Goal: Task Accomplishment & Management: Use online tool/utility

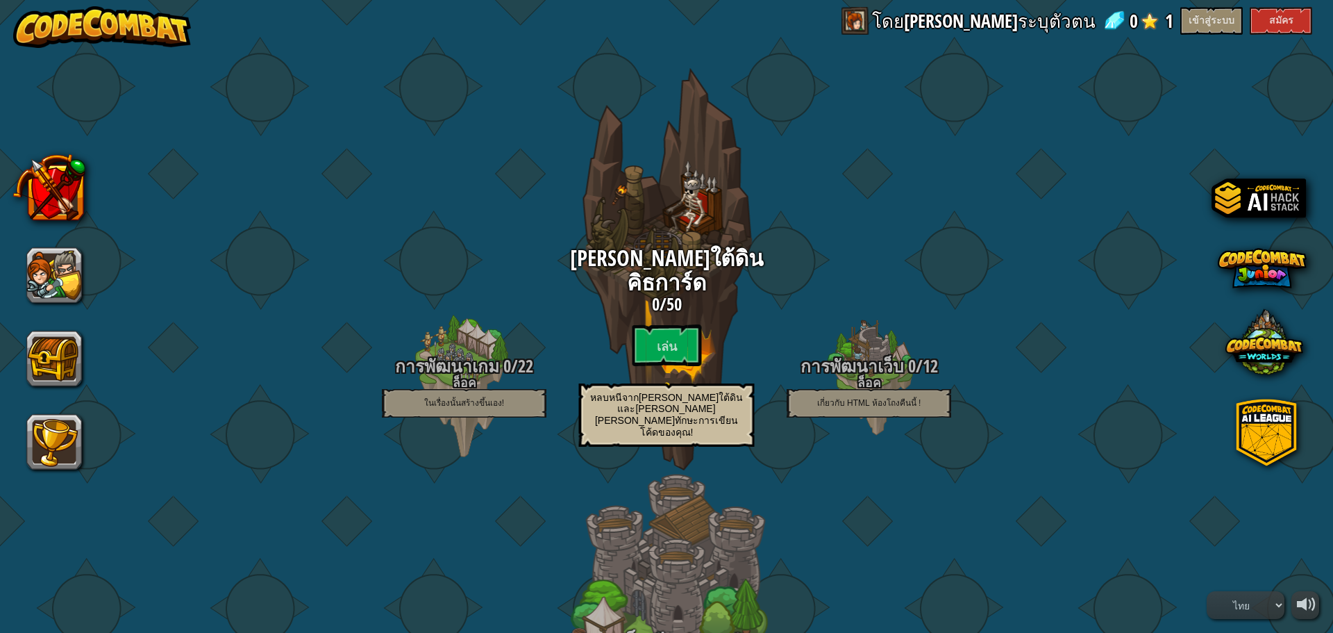
select select "th"
drag, startPoint x: 253, startPoint y: 299, endPoint x: 207, endPoint y: 327, distance: 53.6
drag, startPoint x: 216, startPoint y: 315, endPoint x: 349, endPoint y: 258, distance: 145.3
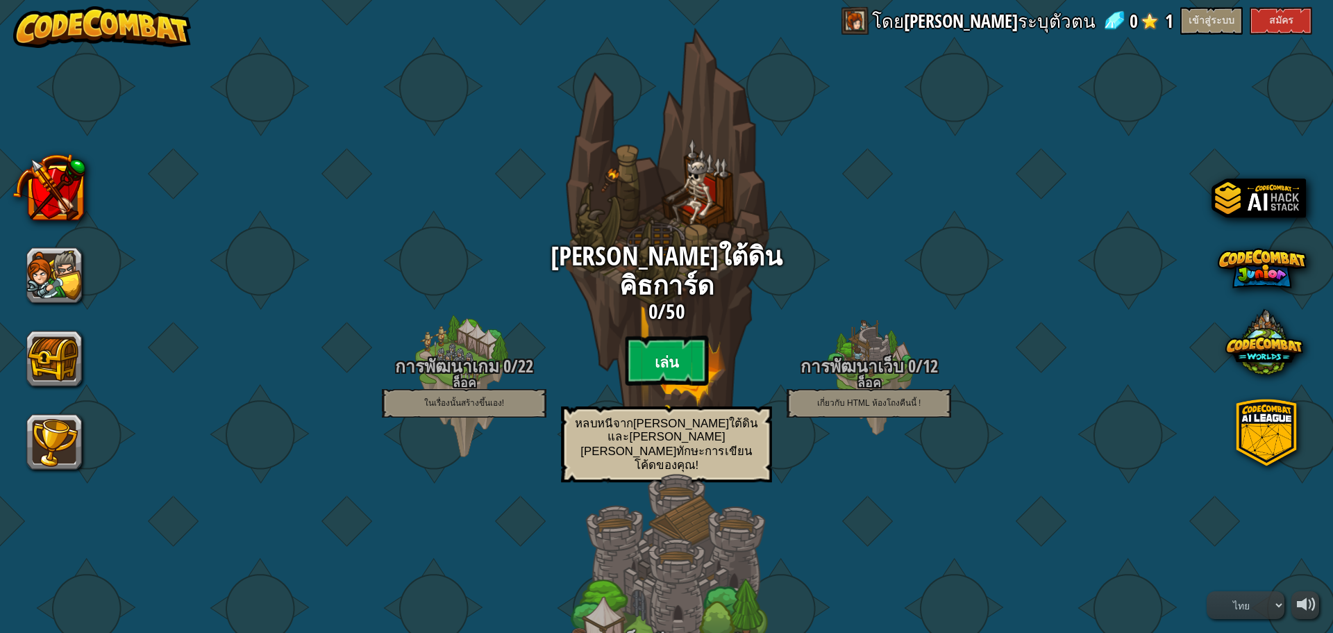
click at [649, 335] on btn "เล่น" at bounding box center [666, 360] width 83 height 50
select select "th"
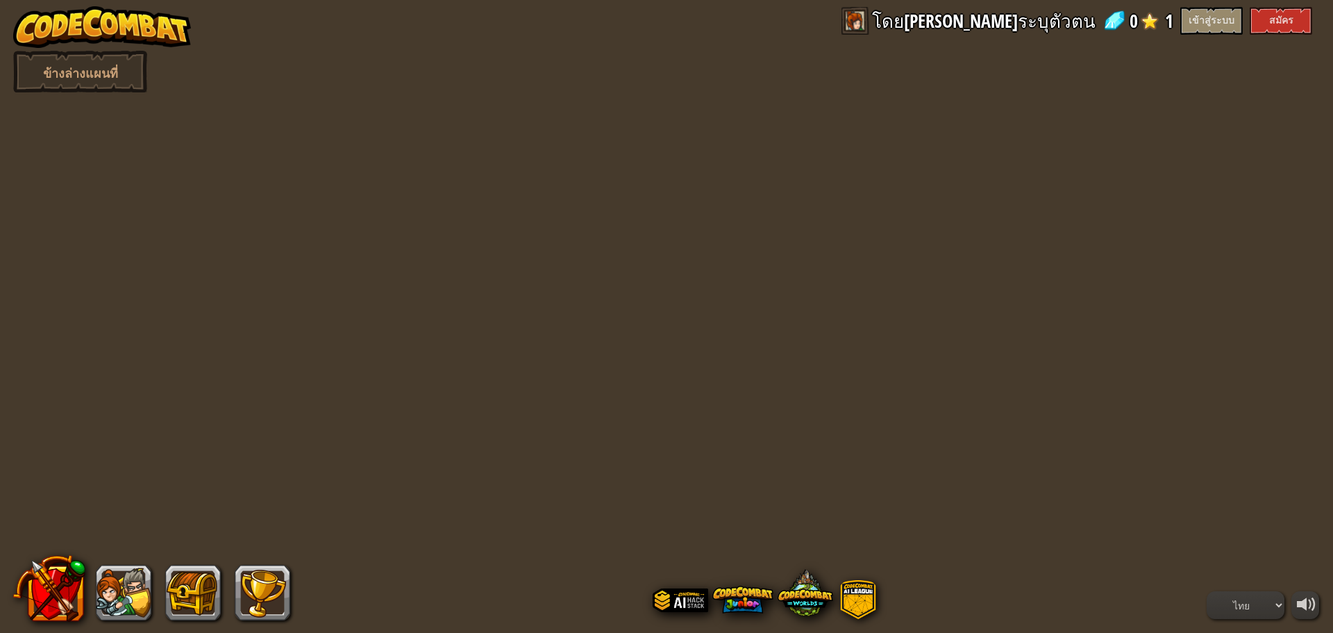
select select "th"
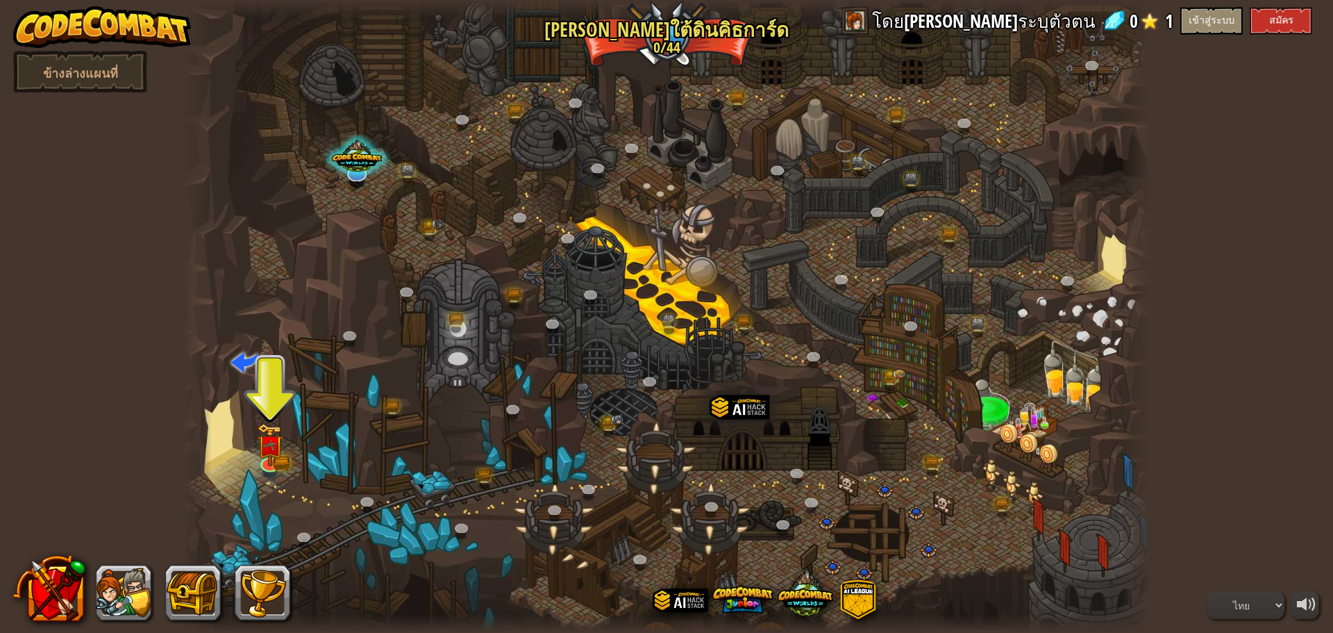
click at [283, 450] on div at bounding box center [667, 316] width 968 height 633
click at [274, 455] on img at bounding box center [270, 434] width 26 height 57
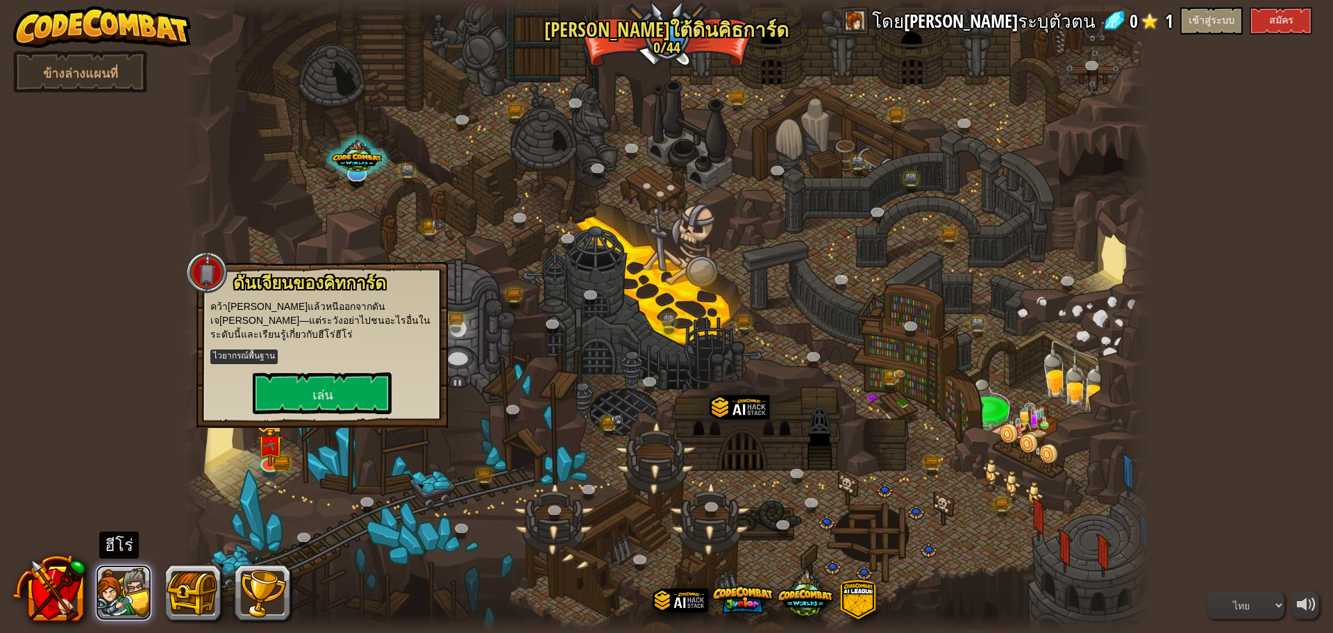
click at [108, 606] on button at bounding box center [124, 593] width 56 height 56
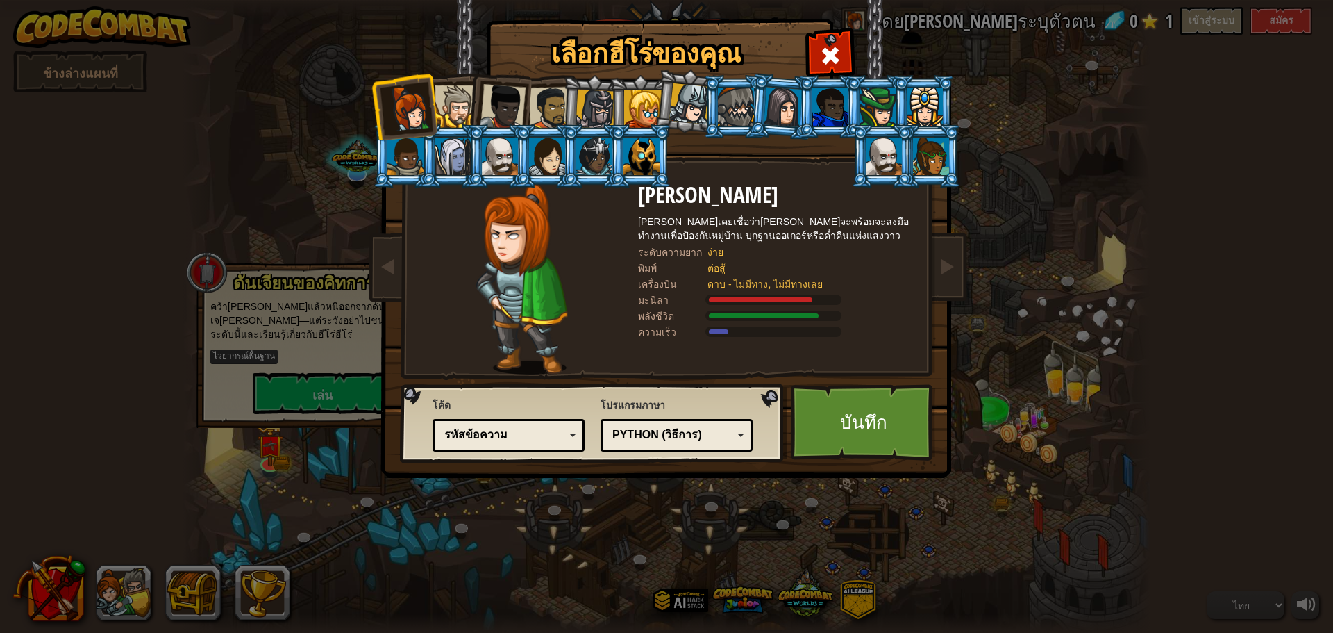
click at [521, 335] on img at bounding box center [521, 278] width 91 height 191
click at [468, 116] on li at bounding box center [499, 104] width 68 height 68
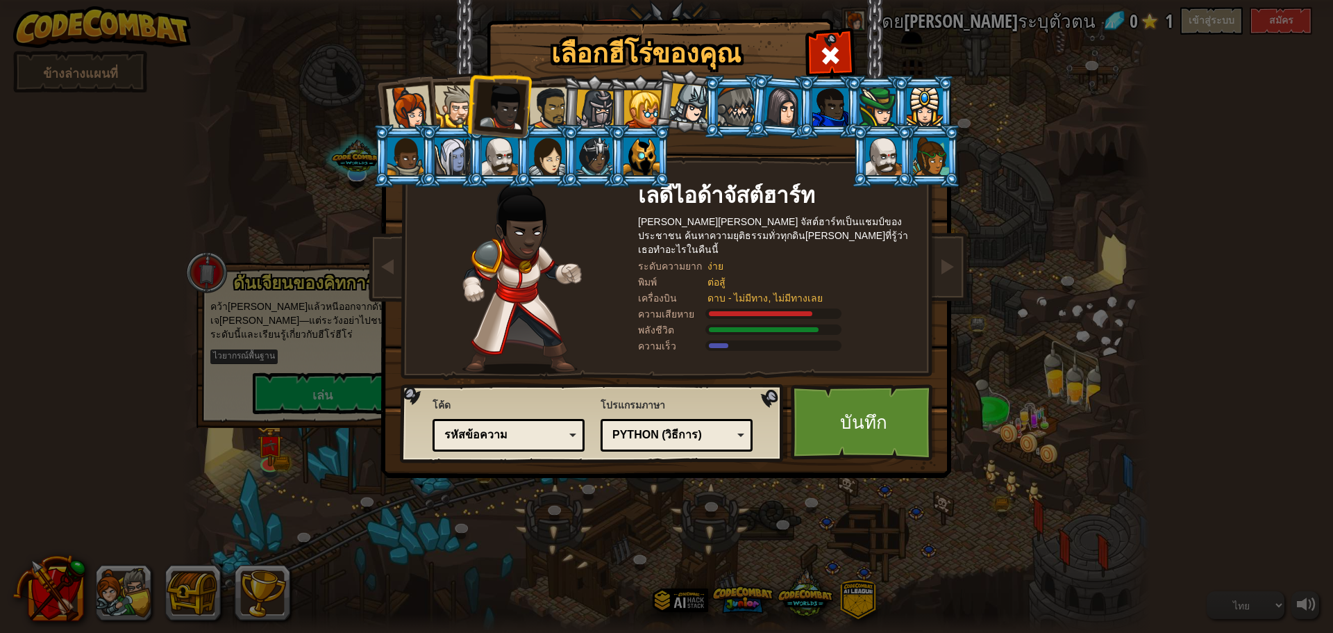
drag, startPoint x: 497, startPoint y: 113, endPoint x: 577, endPoint y: 126, distance: 81.6
click at [499, 114] on div at bounding box center [503, 107] width 46 height 46
drag, startPoint x: 581, startPoint y: 126, endPoint x: 592, endPoint y: 131, distance: 12.5
click at [581, 128] on li at bounding box center [593, 155] width 63 height 63
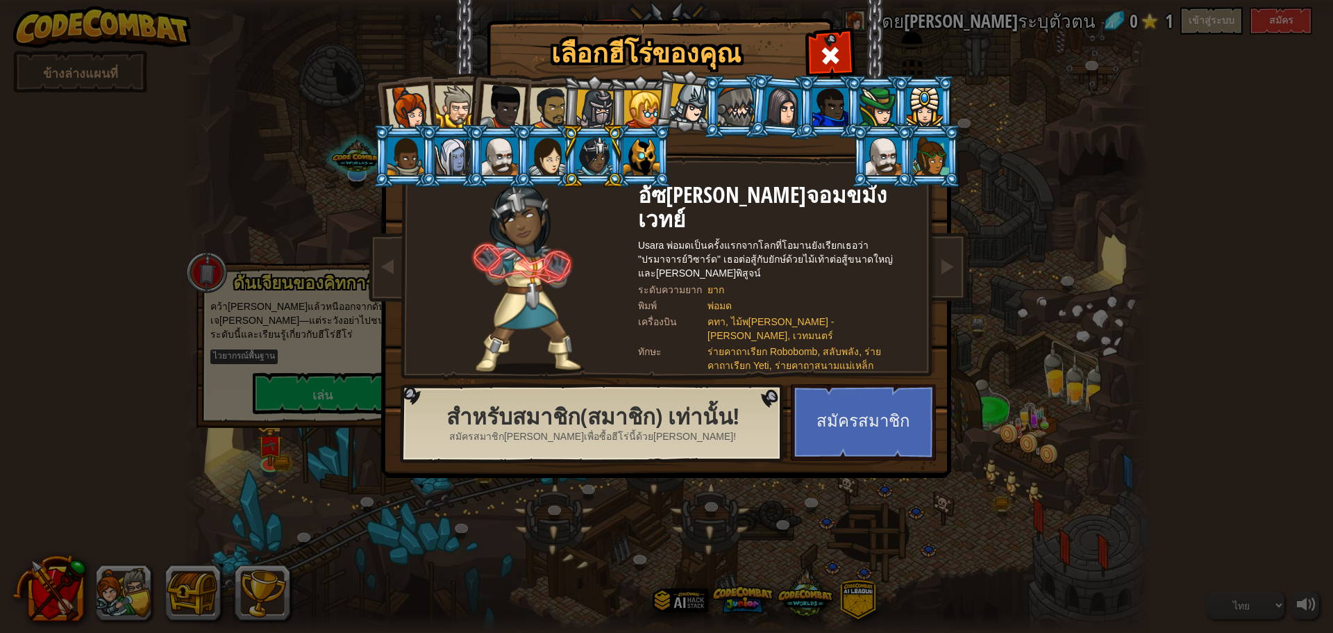
click at [794, 113] on div at bounding box center [783, 107] width 39 height 40
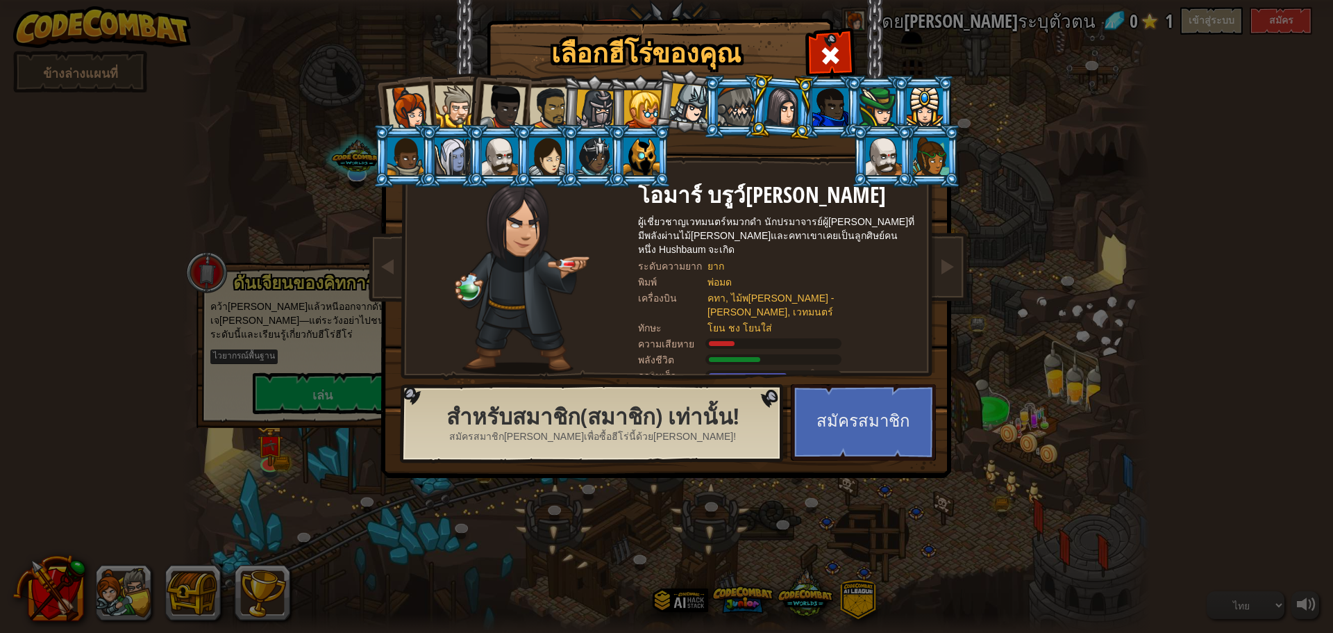
click at [967, 157] on img at bounding box center [669, 229] width 601 height 497
click at [942, 162] on div at bounding box center [931, 157] width 36 height 38
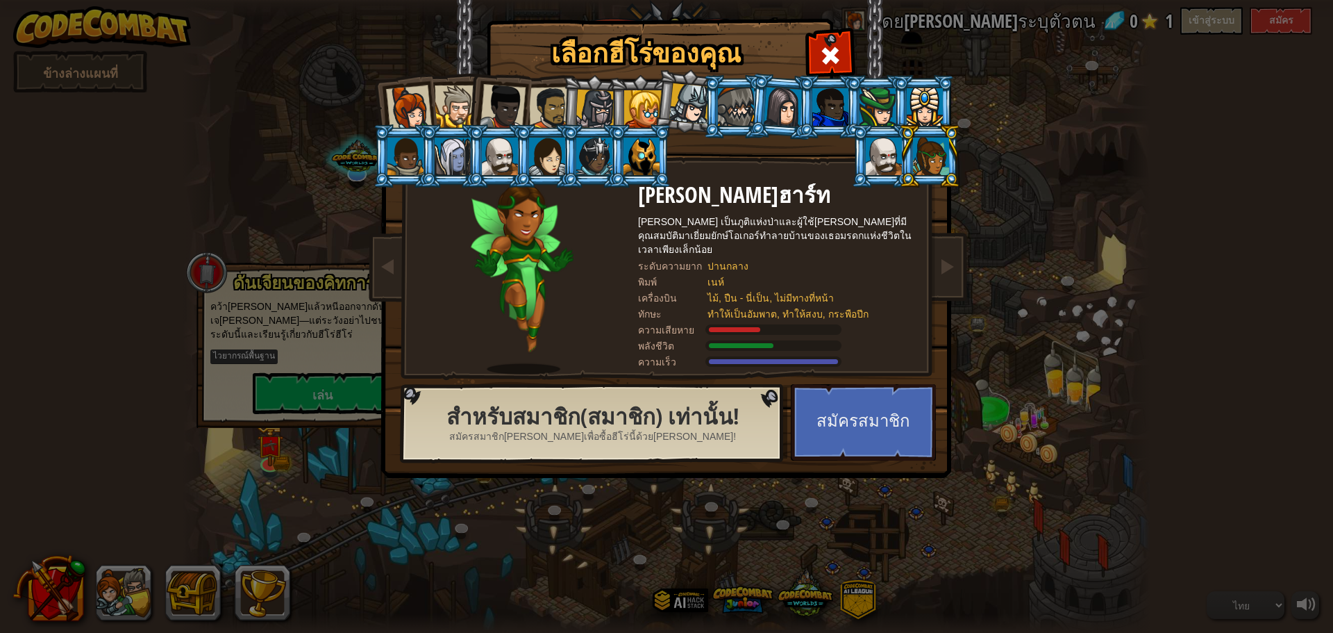
click at [471, 157] on li at bounding box center [498, 155] width 63 height 63
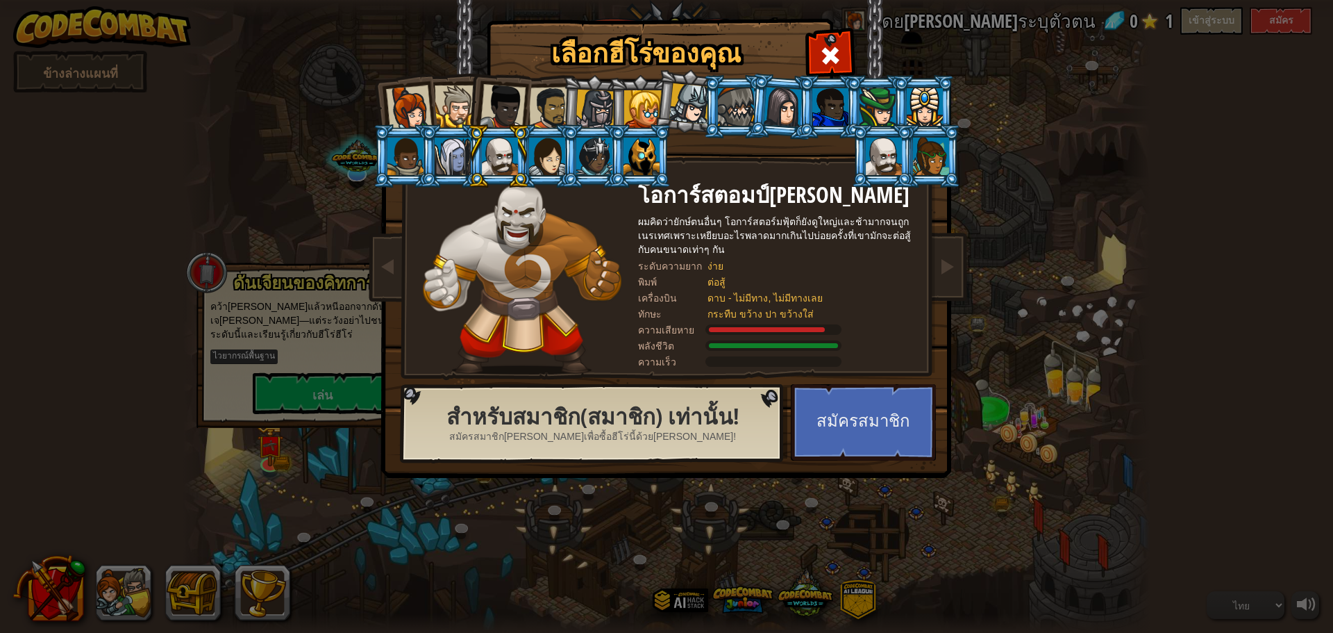
click at [440, 161] on div at bounding box center [453, 157] width 36 height 38
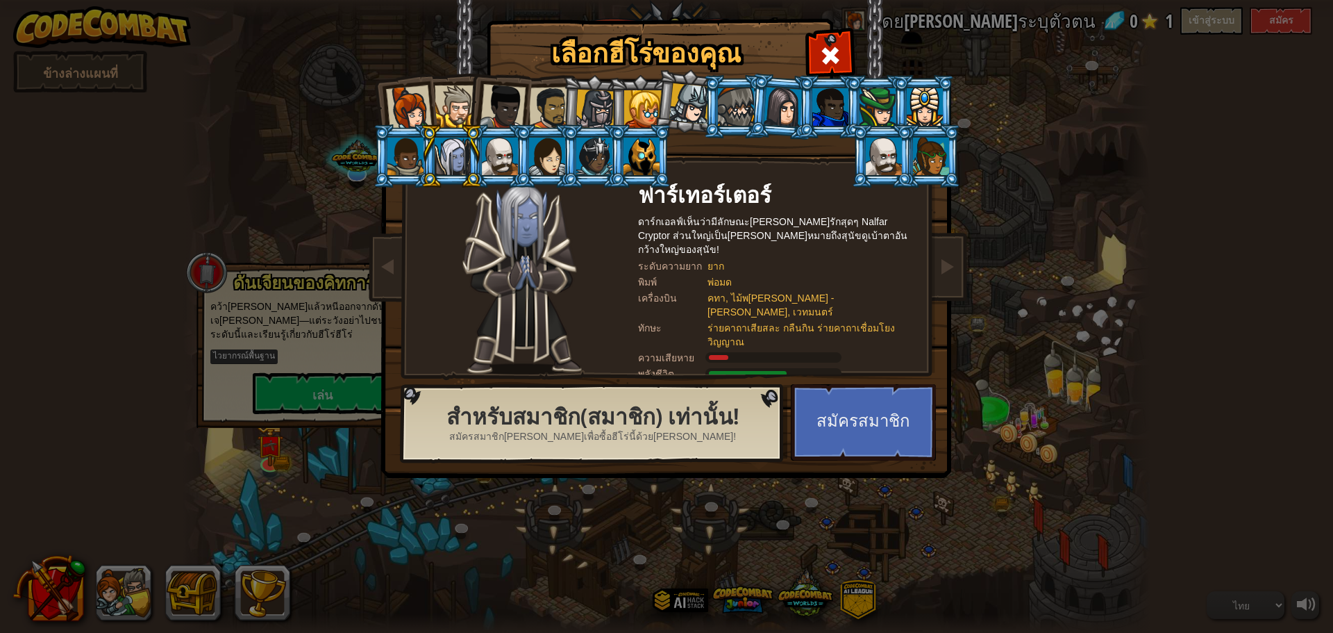
click at [590, 149] on div at bounding box center [594, 157] width 36 height 38
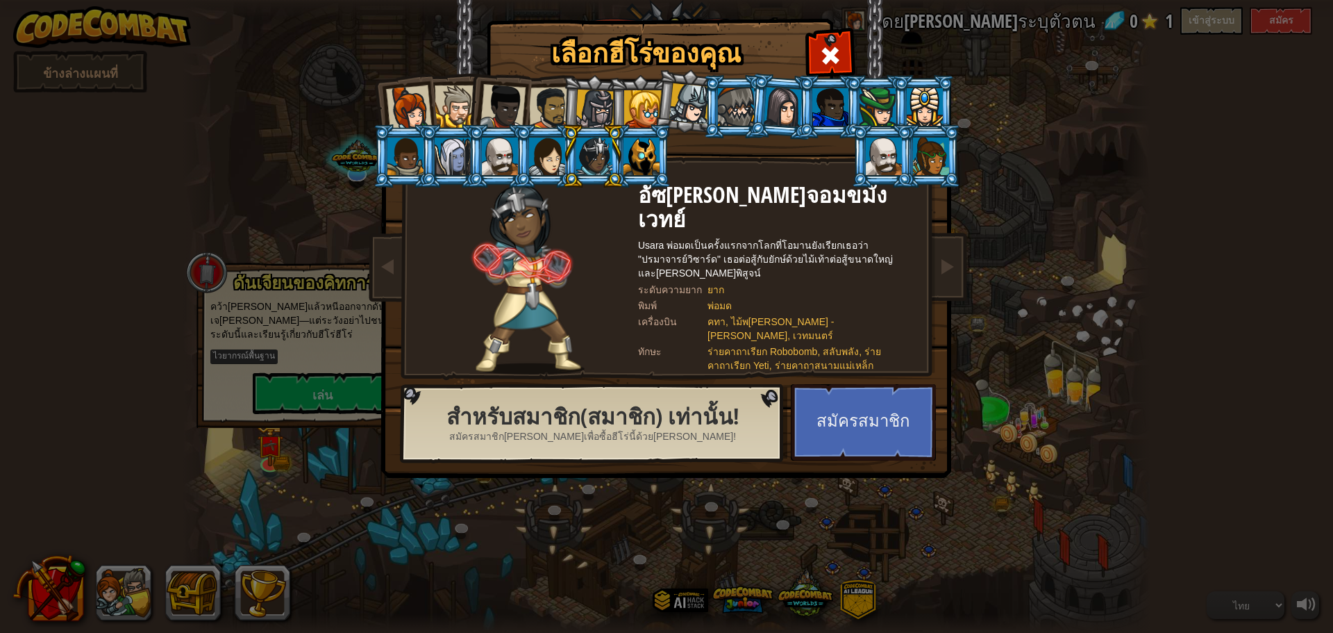
click at [556, 156] on div at bounding box center [547, 157] width 36 height 38
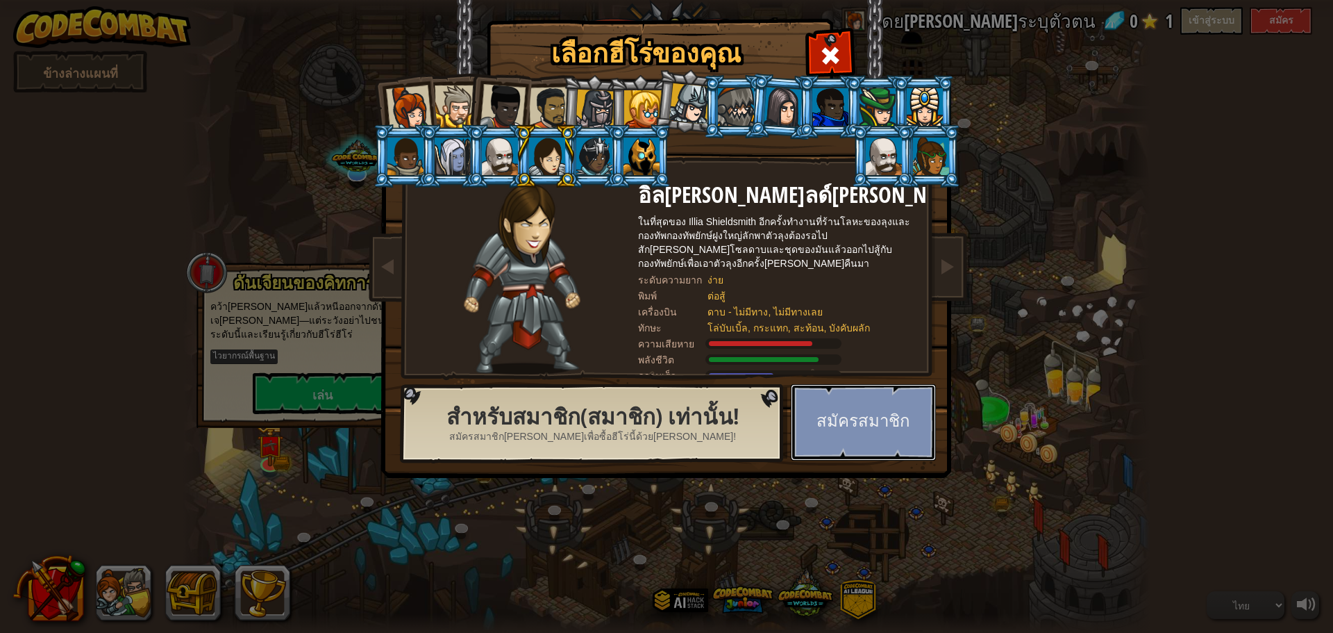
click at [842, 444] on button "สมัครสมาชิก" at bounding box center [863, 422] width 145 height 76
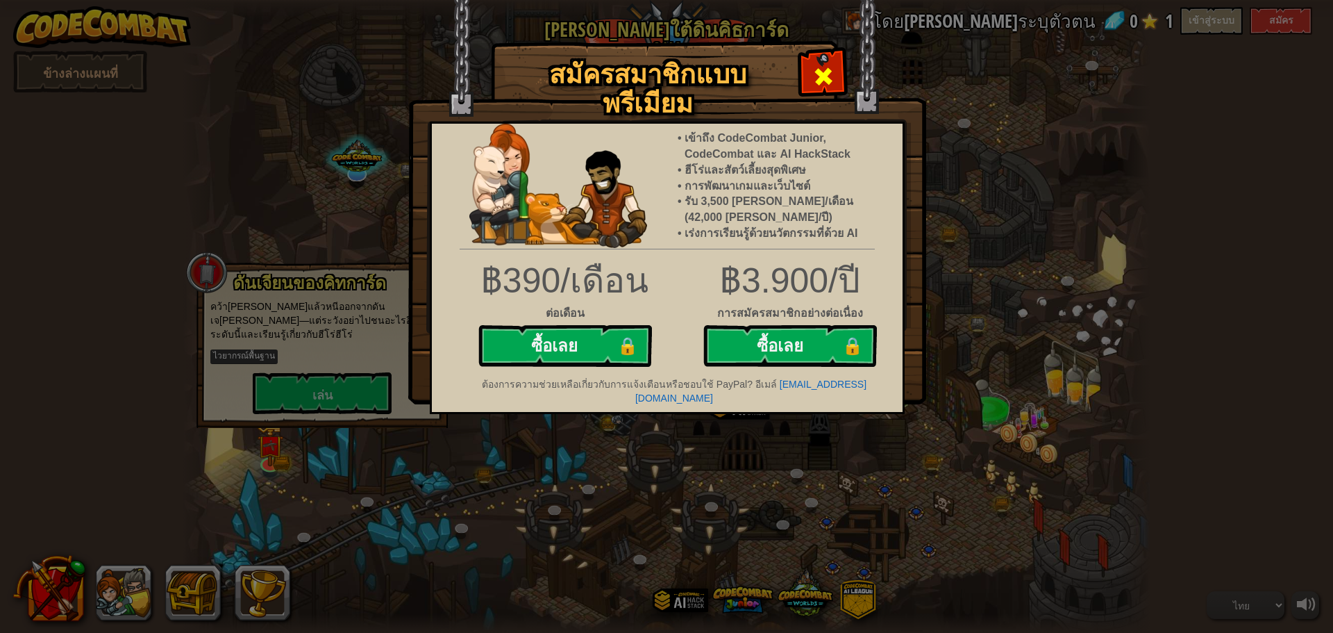
click at [803, 72] on div at bounding box center [823, 75] width 44 height 44
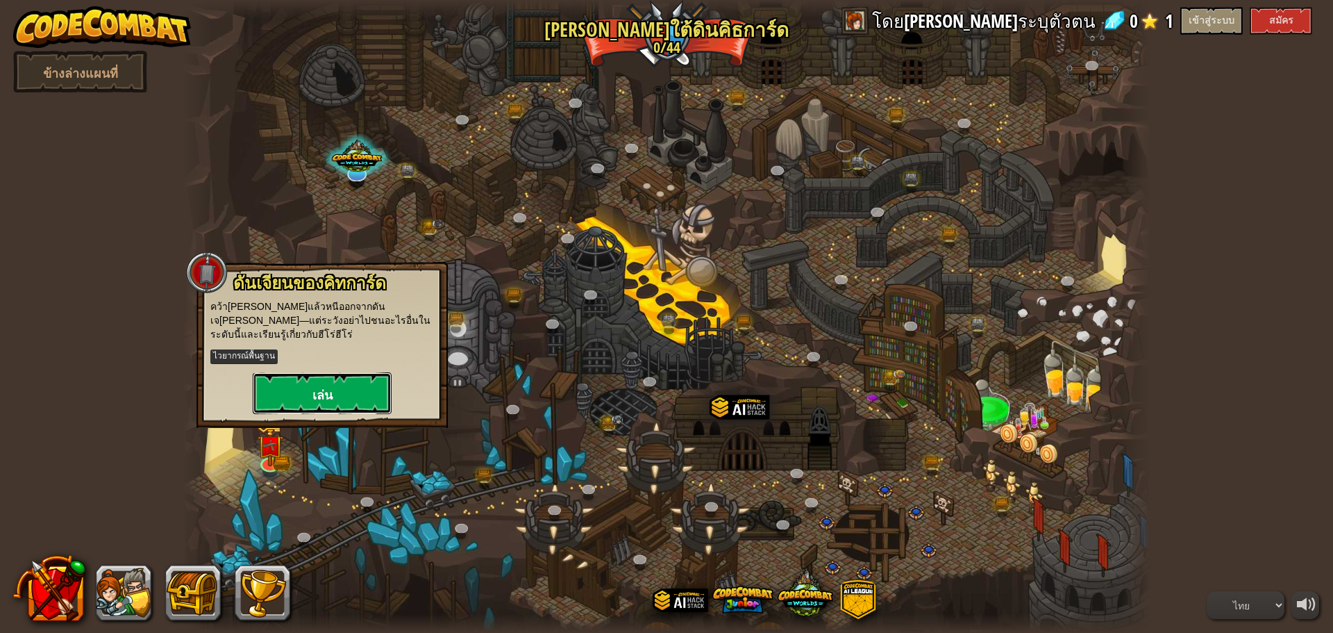
click at [337, 387] on button "เล่น" at bounding box center [322, 393] width 139 height 42
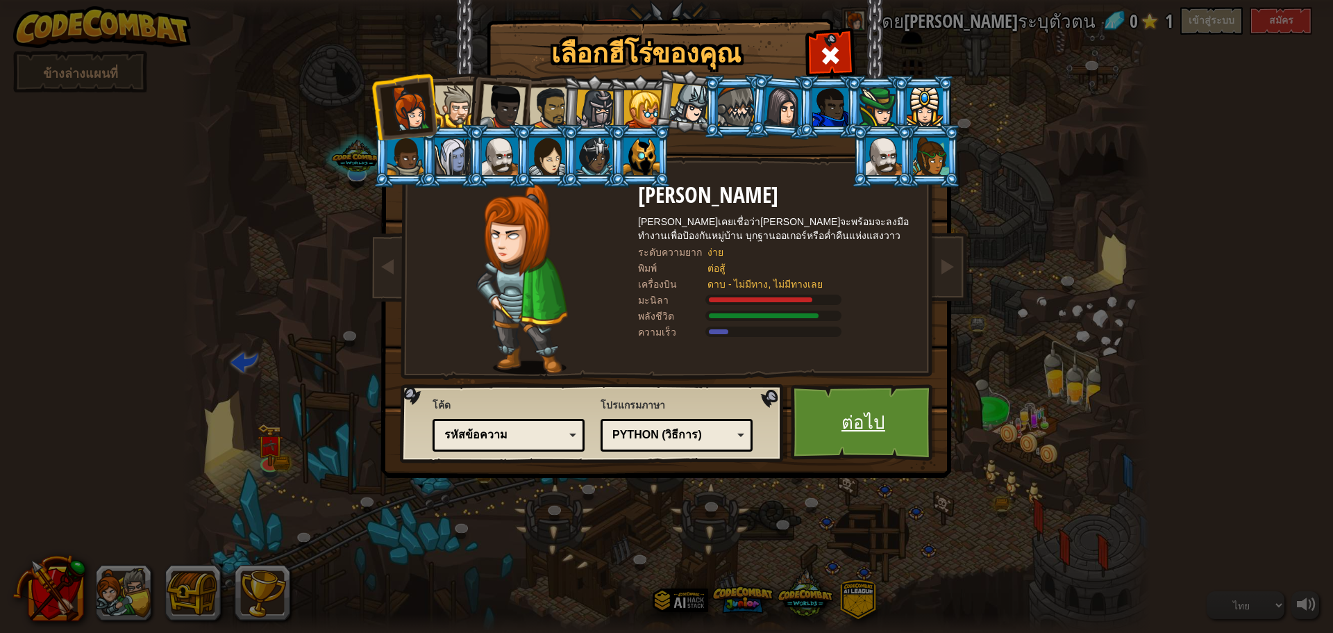
click at [879, 413] on font "ต่อไป" at bounding box center [864, 421] width 44 height 25
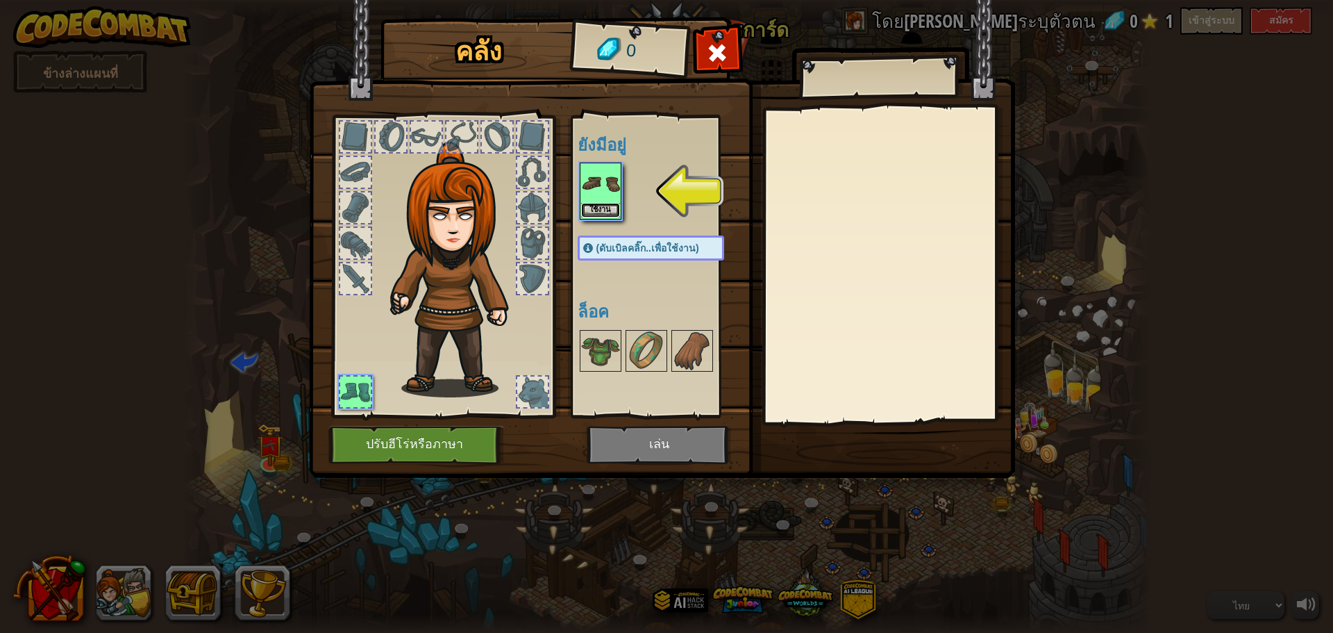
click at [595, 203] on button "ใช้งาน" at bounding box center [600, 210] width 39 height 15
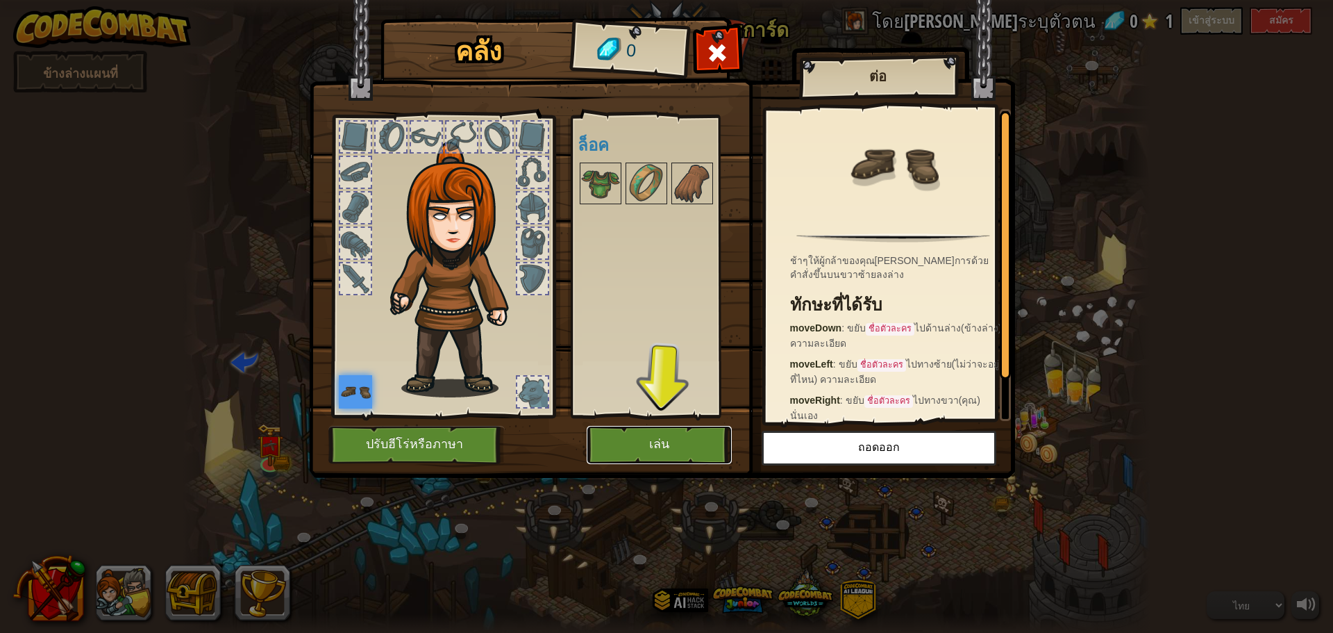
click at [679, 443] on button "เล่น" at bounding box center [659, 445] width 145 height 38
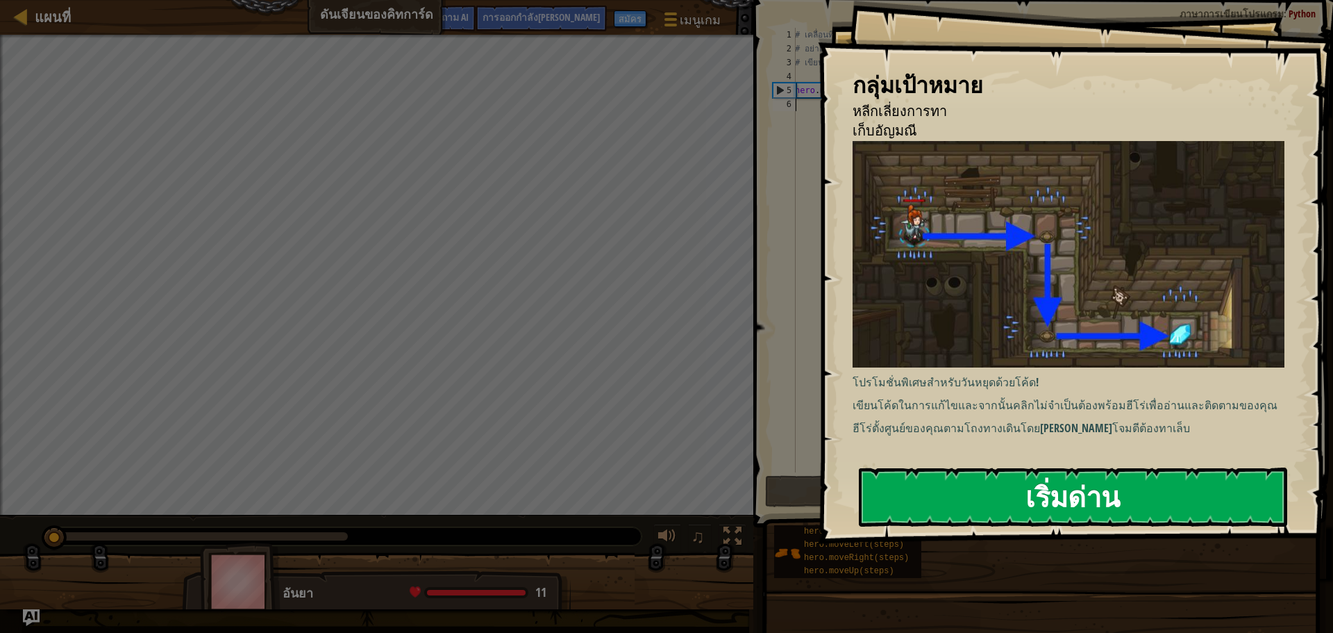
click at [1051, 506] on font "เริ่มด่าน" at bounding box center [1073, 497] width 94 height 38
